Goal: Transaction & Acquisition: Book appointment/travel/reservation

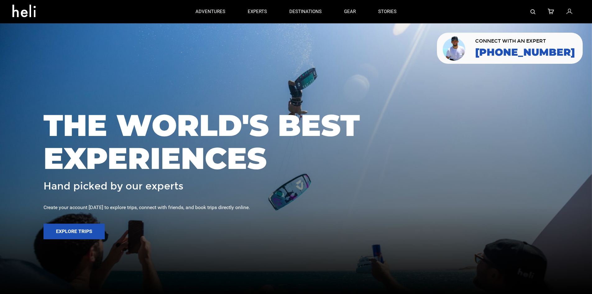
click at [535, 13] on img at bounding box center [532, 11] width 5 height 5
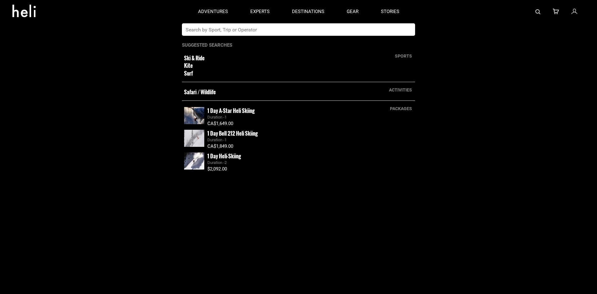
click at [339, 33] on input "text" at bounding box center [292, 29] width 220 height 12
type input "portillo"
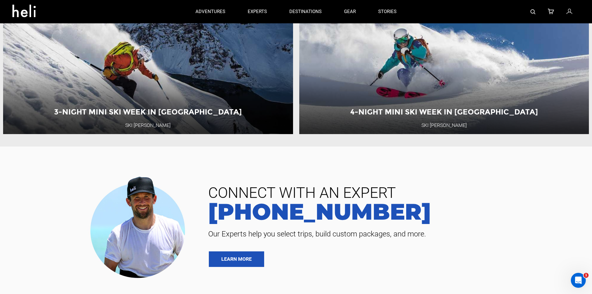
scroll to position [124, 0]
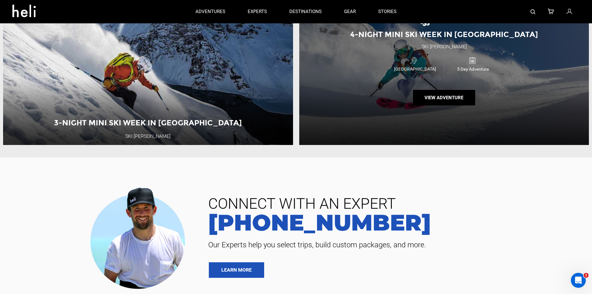
click at [388, 65] on div "Chile" at bounding box center [415, 64] width 58 height 16
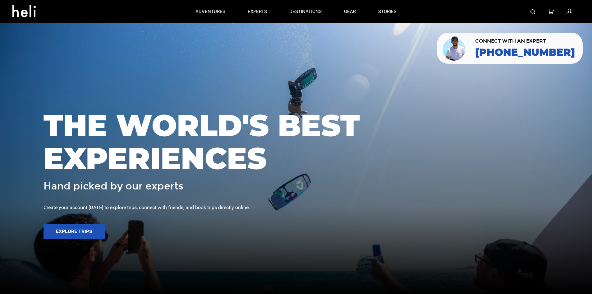
click at [536, 13] on div at bounding box center [494, 11] width 172 height 23
click at [533, 11] on img at bounding box center [532, 11] width 5 height 5
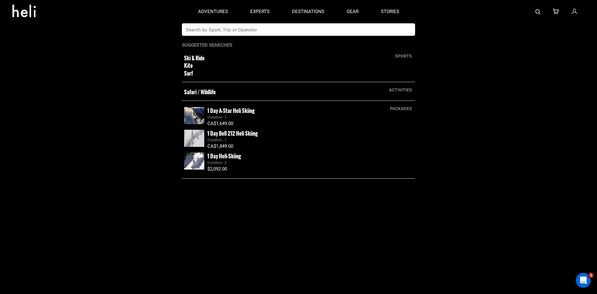
click at [279, 30] on input "text" at bounding box center [292, 29] width 220 height 12
type input "valle nevado"
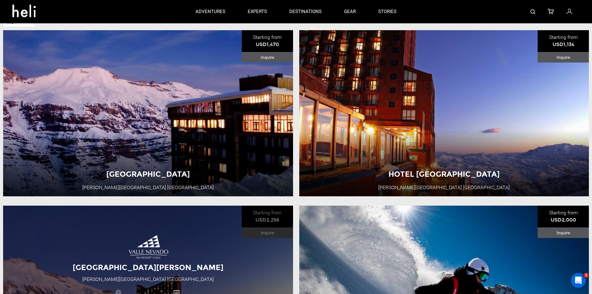
scroll to position [62, 0]
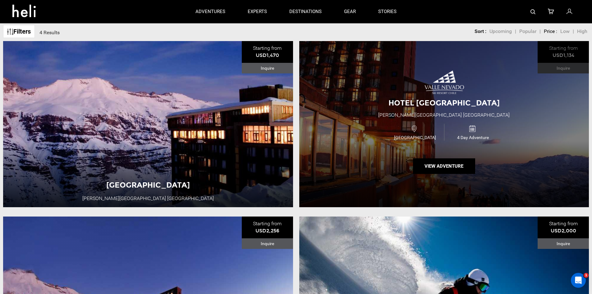
click at [492, 89] on div "Hotel Puerta del Sol Valle Nevado Ski Resort Chile Chile 4 Day Adventure View A…" at bounding box center [444, 124] width 290 height 166
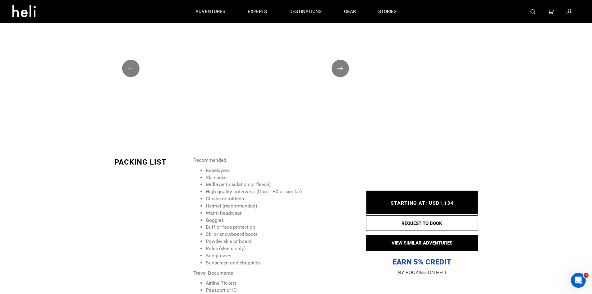
scroll to position [932, 0]
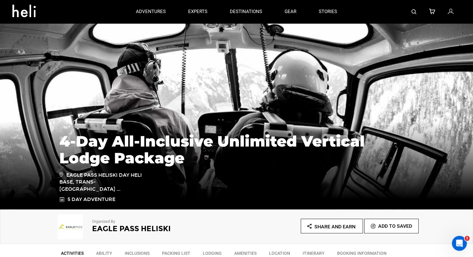
scroll to position [31, 0]
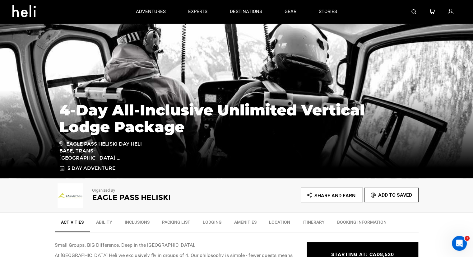
click at [413, 11] on img at bounding box center [413, 11] width 5 height 5
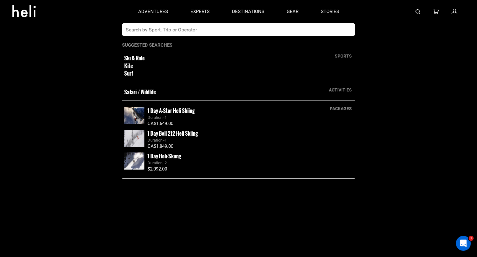
click at [292, 34] on input "text" at bounding box center [232, 29] width 220 height 12
type input "eagle pass"
